Goal: Share content

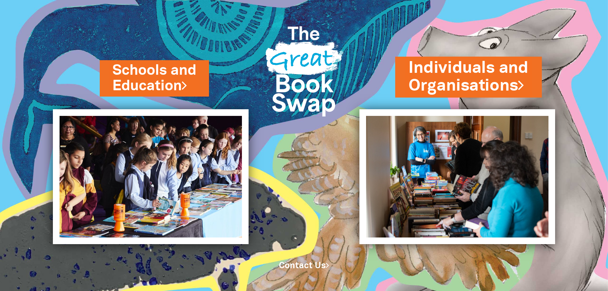
click at [483, 74] on link "Individuals and Organisations" at bounding box center [468, 77] width 120 height 40
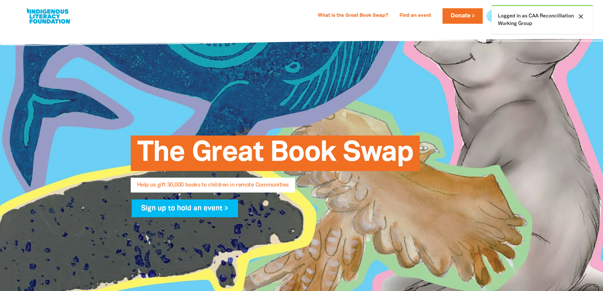
select select "AU"
click at [582, 16] on icon "close" at bounding box center [581, 17] width 8 height 8
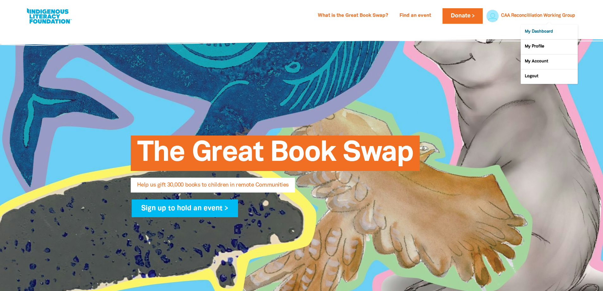
click at [541, 29] on link "My Dashboard" at bounding box center [549, 32] width 57 height 15
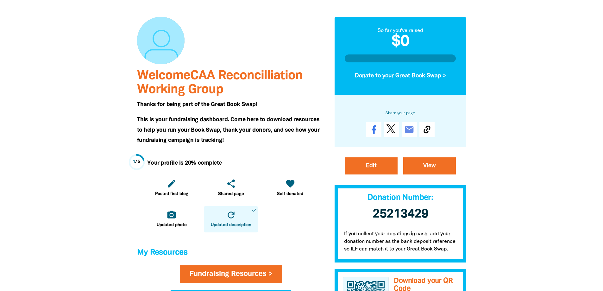
scroll to position [63, 0]
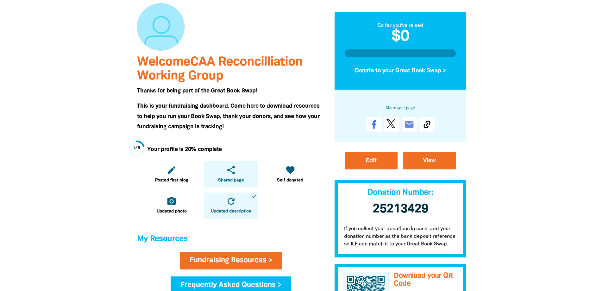
click at [245, 175] on link "share Shared page" at bounding box center [231, 174] width 54 height 26
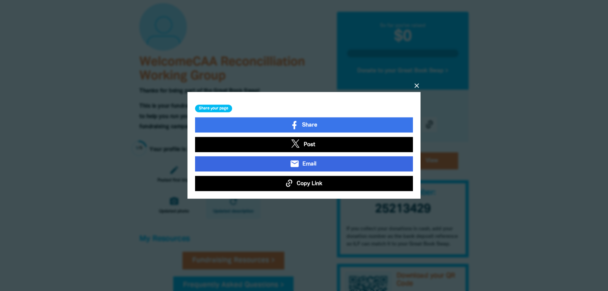
click at [310, 164] on span "Email" at bounding box center [309, 164] width 14 height 8
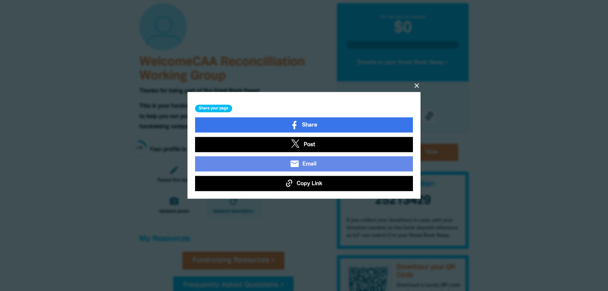
click at [417, 84] on icon "close" at bounding box center [417, 86] width 8 height 8
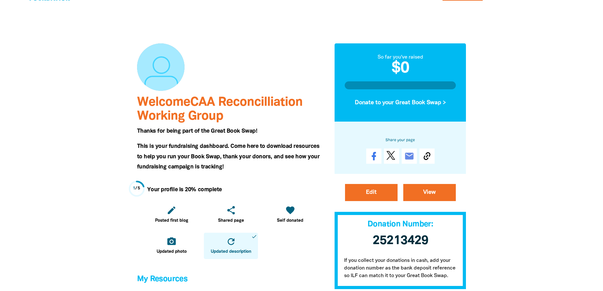
scroll to position [0, 0]
